Goal: Task Accomplishment & Management: Manage account settings

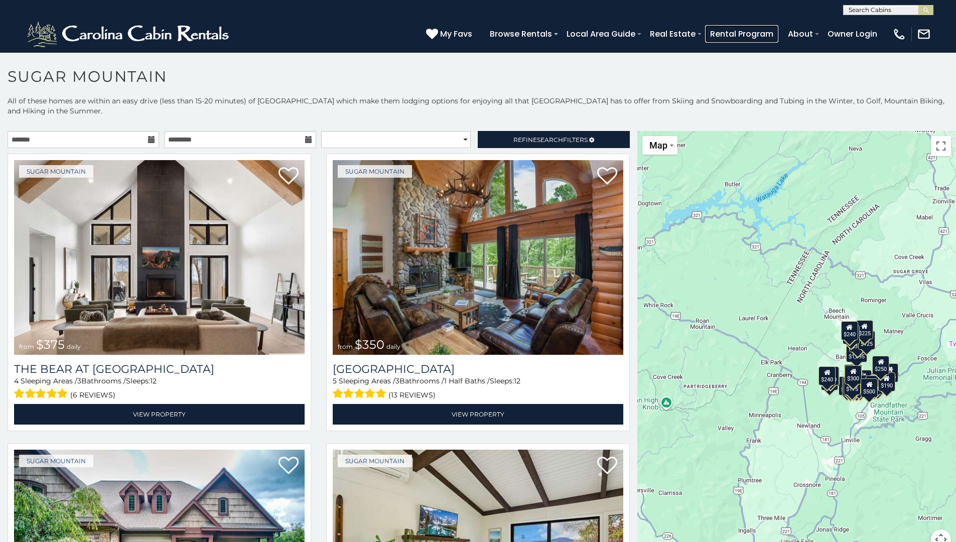
click at [742, 34] on link "Rental Program" at bounding box center [741, 34] width 73 height 18
